Goal: Information Seeking & Learning: Find specific fact

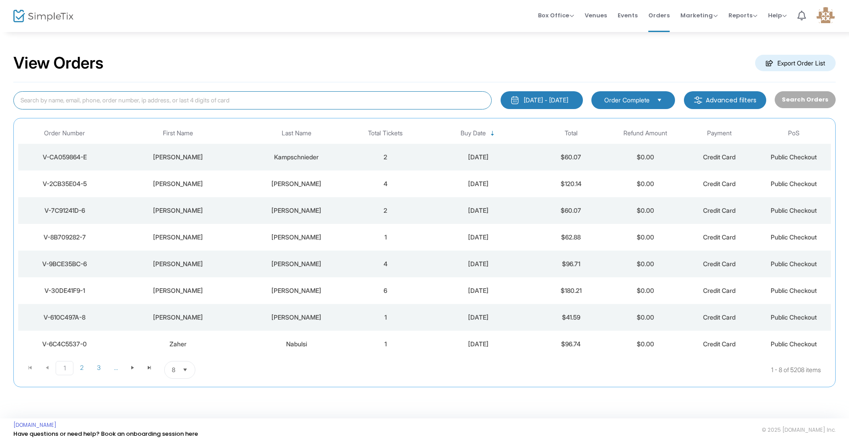
click at [145, 97] on input at bounding box center [252, 100] width 478 height 18
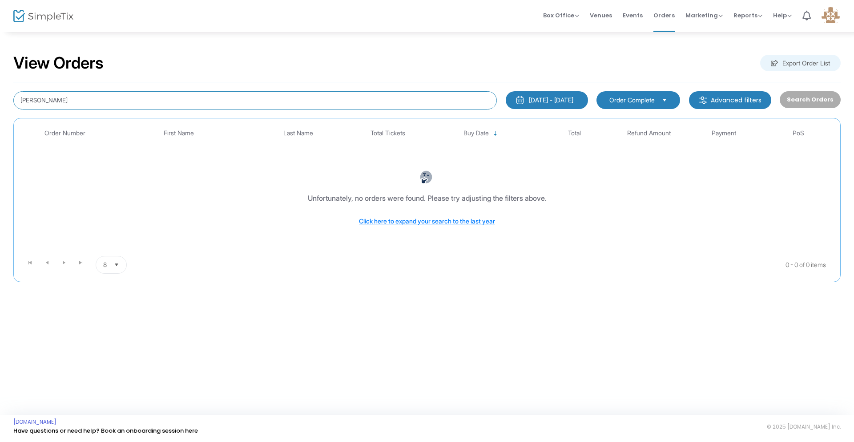
drag, startPoint x: 34, startPoint y: 100, endPoint x: 28, endPoint y: 104, distance: 7.8
click at [33, 101] on input "[PERSON_NAME]" at bounding box center [255, 100] width 484 height 18
drag, startPoint x: 46, startPoint y: 100, endPoint x: 0, endPoint y: 91, distance: 47.0
click at [0, 91] on div "View Orders Export Order List [PERSON_NAME] [DATE] - [DATE] Last 30 Days [DATE]…" at bounding box center [427, 172] width 854 height 282
type input "[PERSON_NAME]"
